Goal: Information Seeking & Learning: Check status

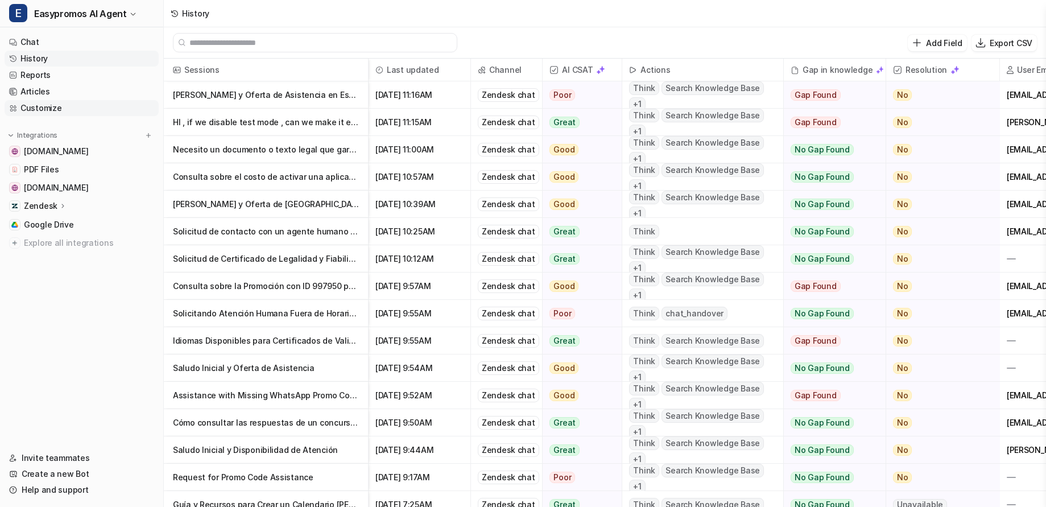
scroll to position [0, 114]
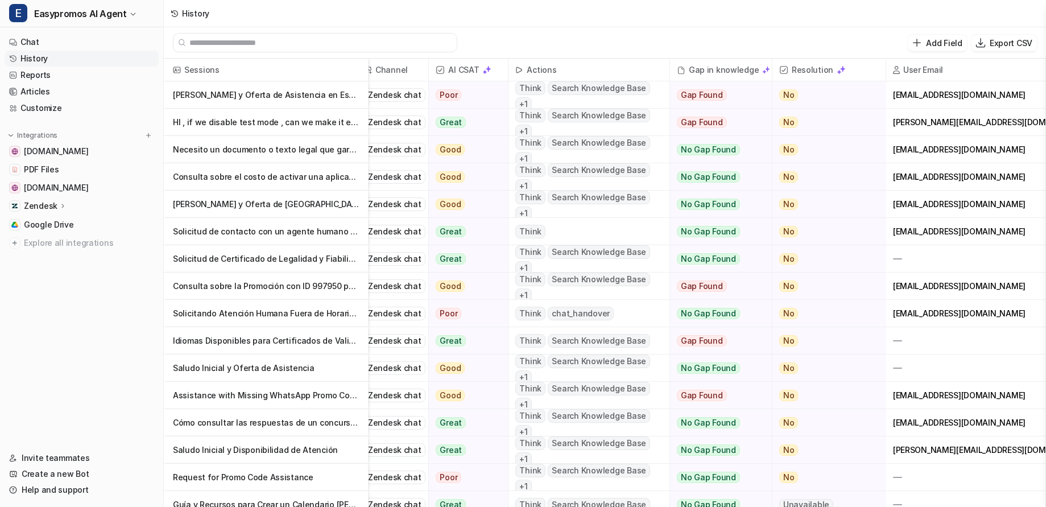
click at [36, 58] on link "History" at bounding box center [82, 59] width 154 height 16
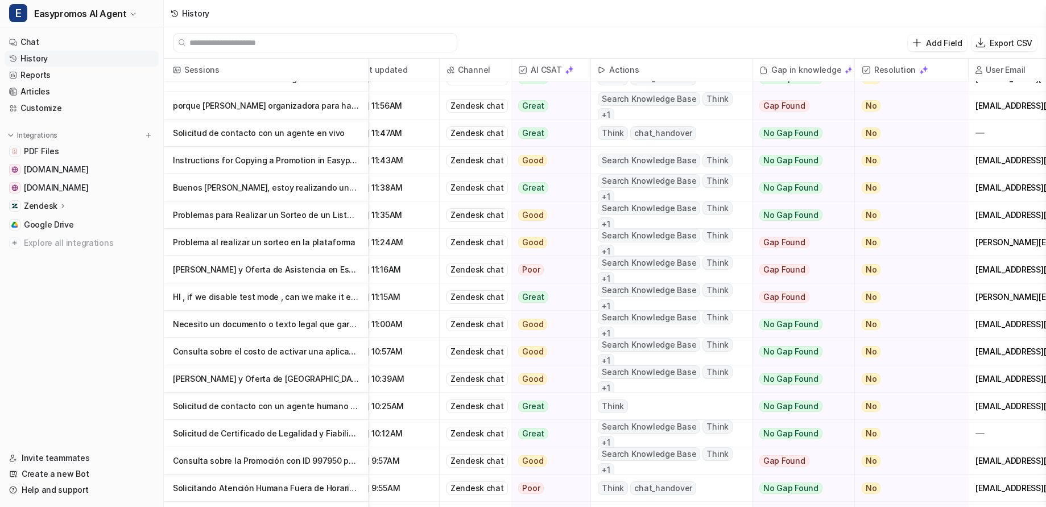
scroll to position [208, 0]
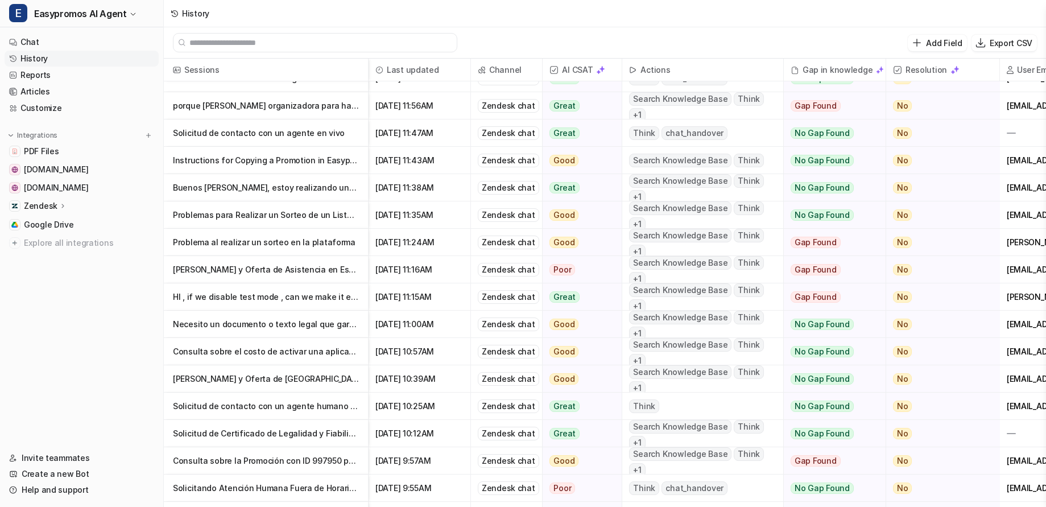
click at [283, 193] on p "Buenos [PERSON_NAME], estoy realizando una promo, he eliminado el botón de comp…" at bounding box center [266, 187] width 186 height 27
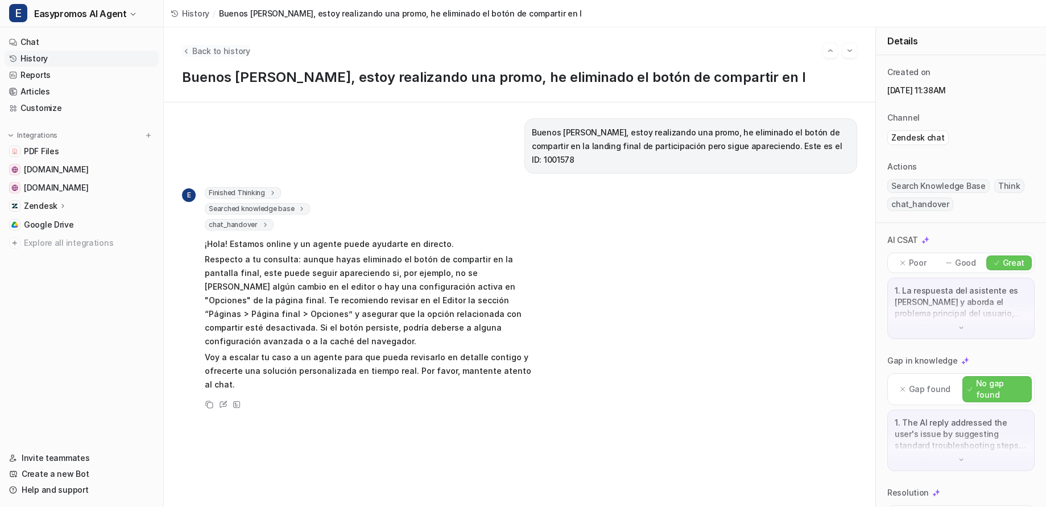
click at [227, 53] on span "Back to history" at bounding box center [221, 51] width 58 height 12
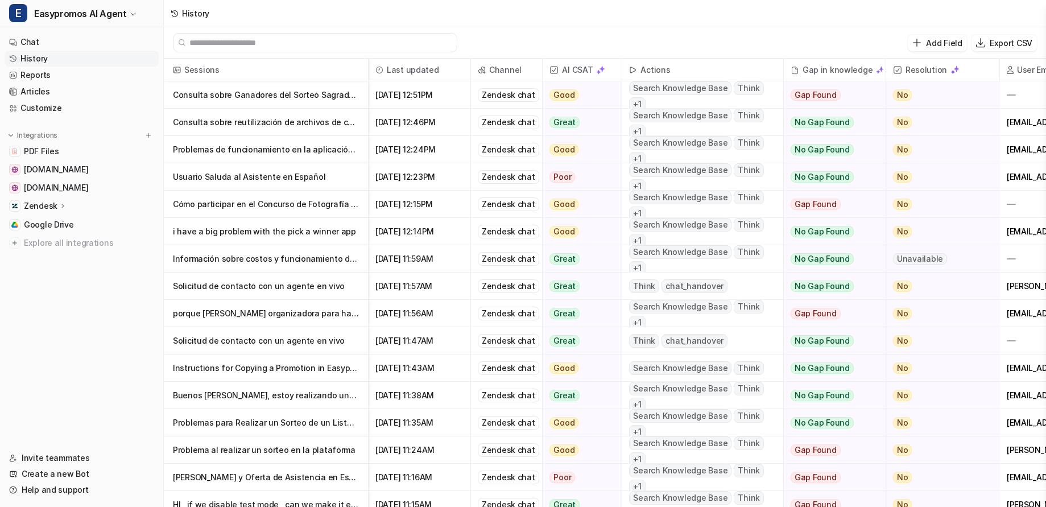
click at [305, 147] on p "Problemas de funcionamiento en la aplicación y solicitud de soporte" at bounding box center [266, 149] width 186 height 27
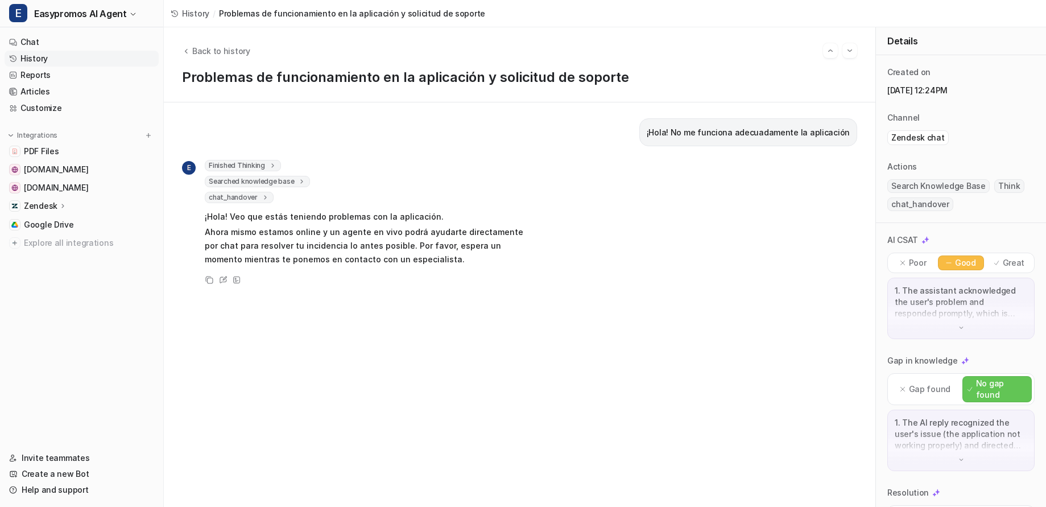
click at [188, 14] on span "History" at bounding box center [195, 13] width 27 height 12
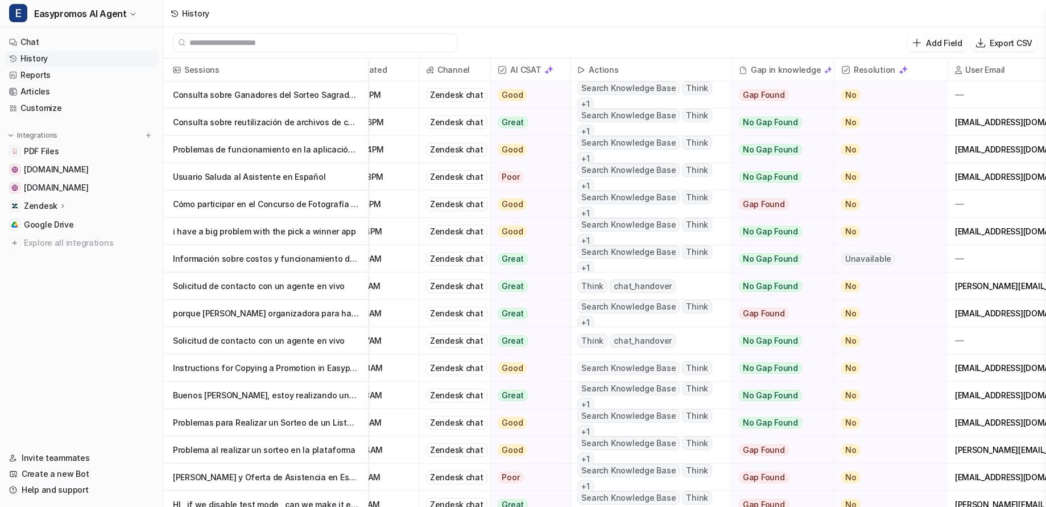
scroll to position [0, 122]
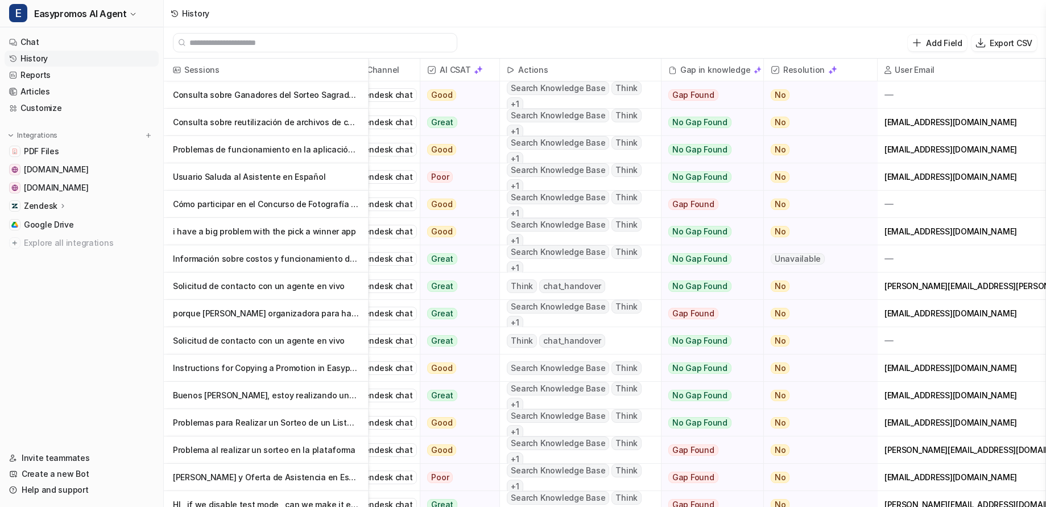
click at [301, 122] on p "Consulta sobre reutilización de archivos de códigos en campañas" at bounding box center [266, 122] width 186 height 27
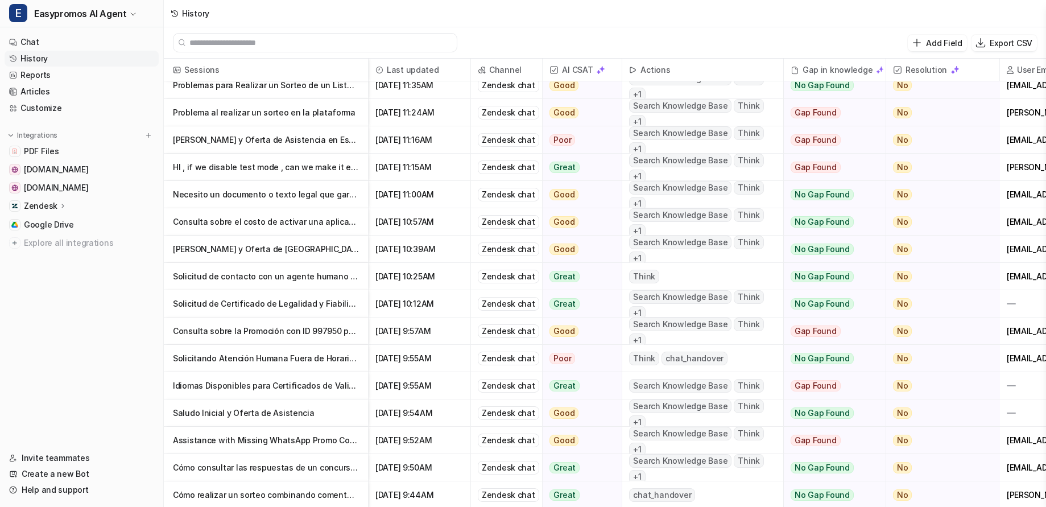
scroll to position [329, 0]
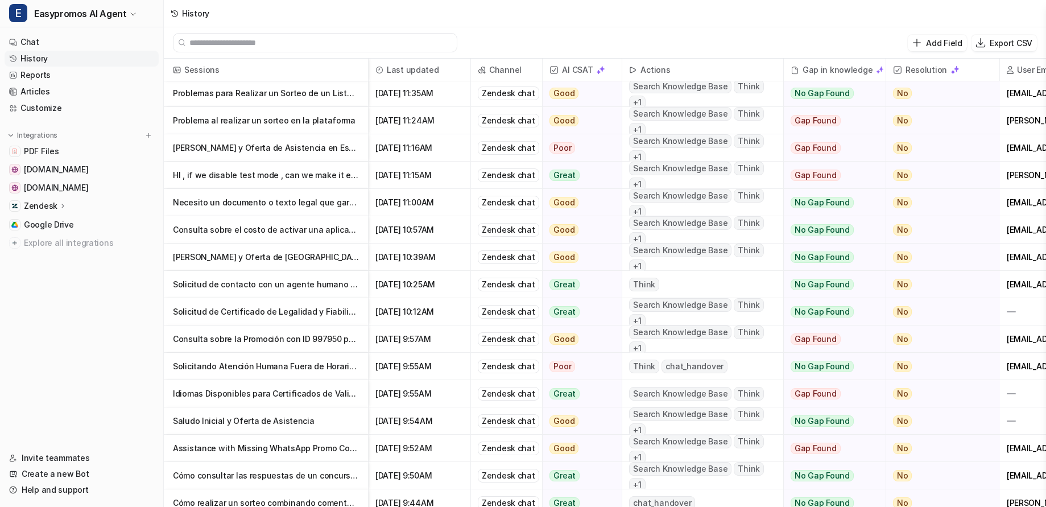
click at [278, 231] on p "Consulta sobre el costo de activar una aplicación en [PERSON_NAME]" at bounding box center [266, 229] width 186 height 27
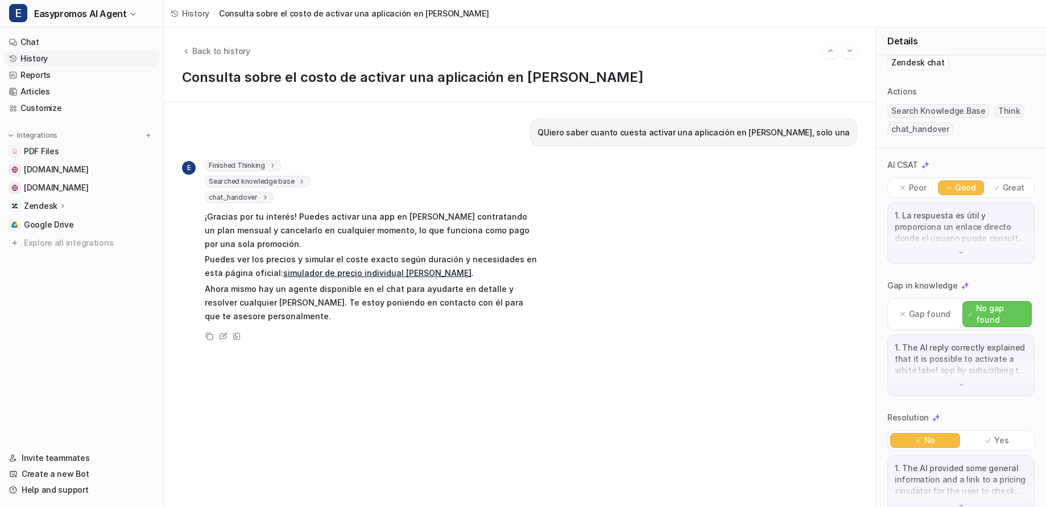
scroll to position [85, 0]
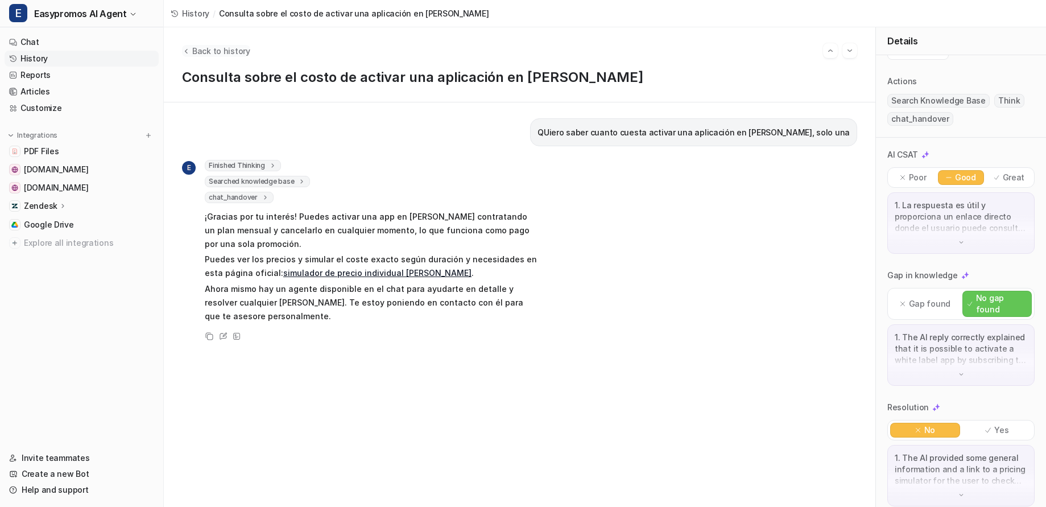
click at [187, 51] on icon "Back to history" at bounding box center [186, 51] width 8 height 9
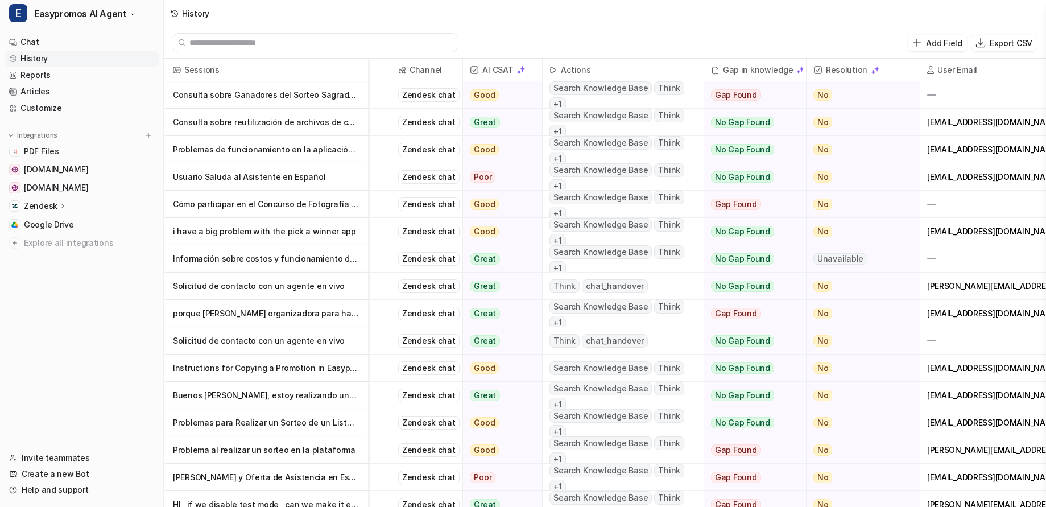
scroll to position [0, 122]
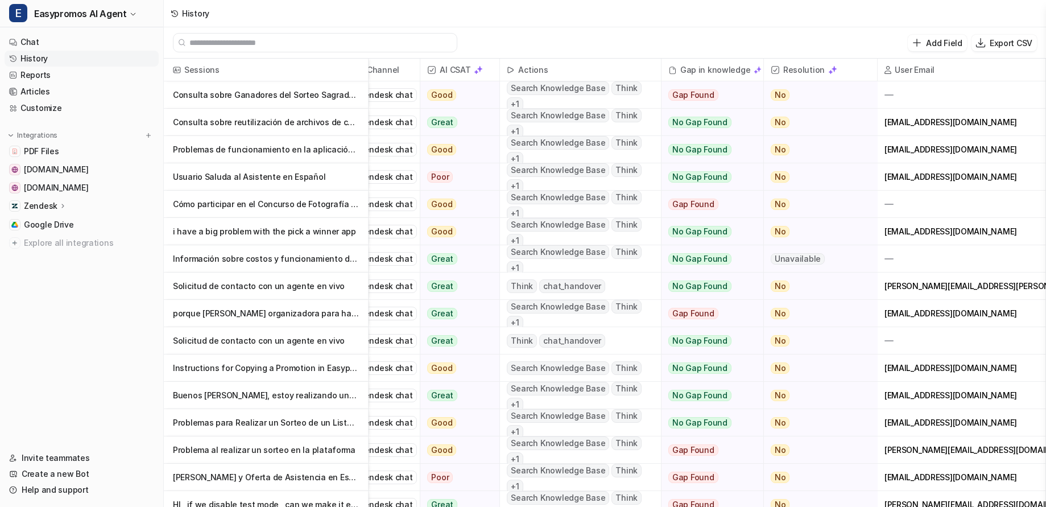
click at [330, 312] on p "porque [PERSON_NAME] organizadora para hacer el sorteo y no pasamos al siguient…" at bounding box center [266, 313] width 186 height 27
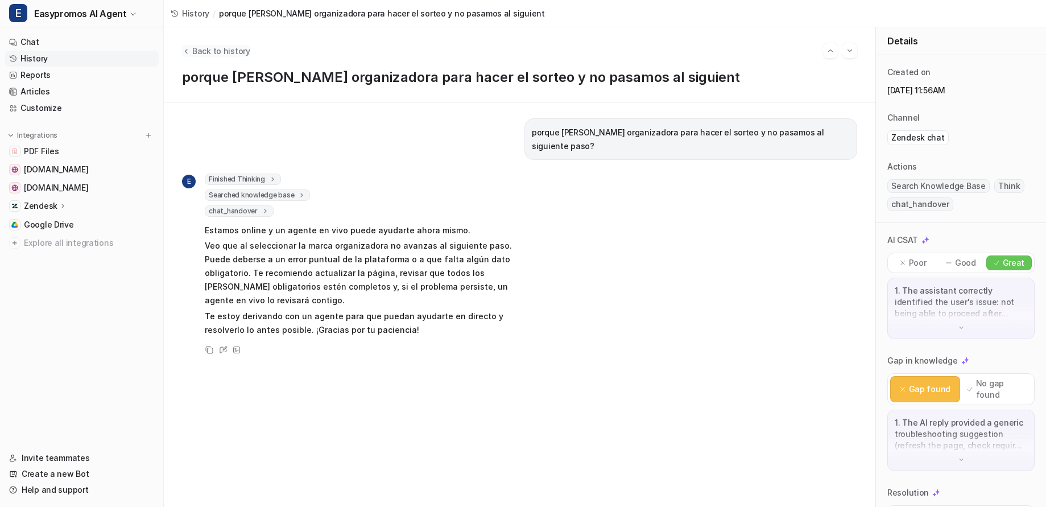
click at [215, 48] on span "Back to history" at bounding box center [221, 51] width 58 height 12
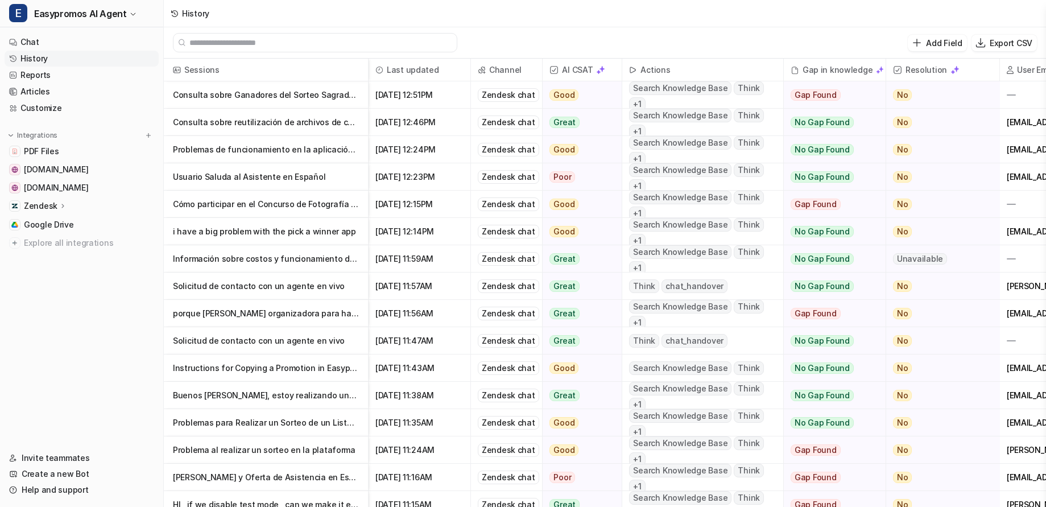
click at [284, 92] on p "Consulta sobre Ganadores del Sorteo Sagrada Familia 2025" at bounding box center [266, 94] width 186 height 27
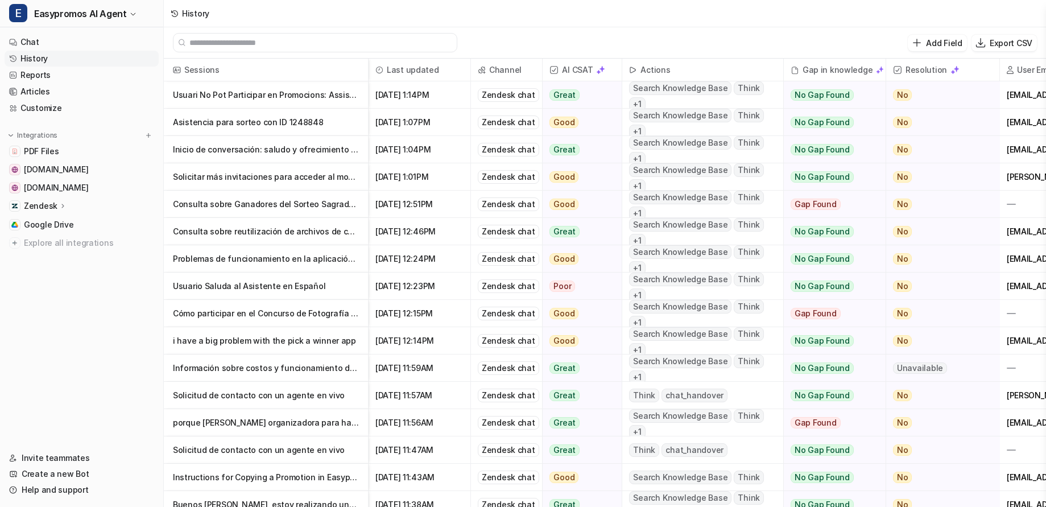
click at [252, 123] on p "Asistencia para sorteo con ID 1248848" at bounding box center [266, 122] width 186 height 27
